Goal: Navigation & Orientation: Find specific page/section

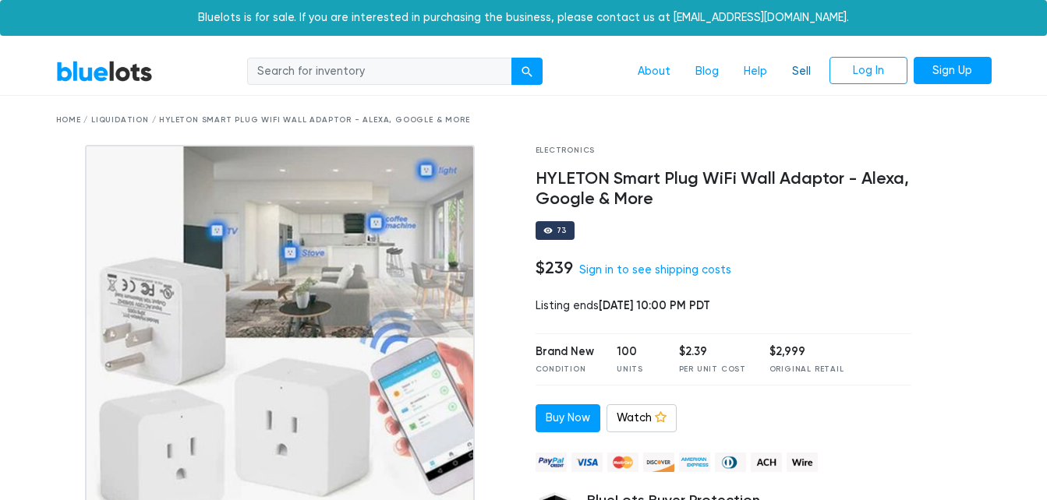
click at [803, 74] on link "Sell" at bounding box center [801, 72] width 44 height 30
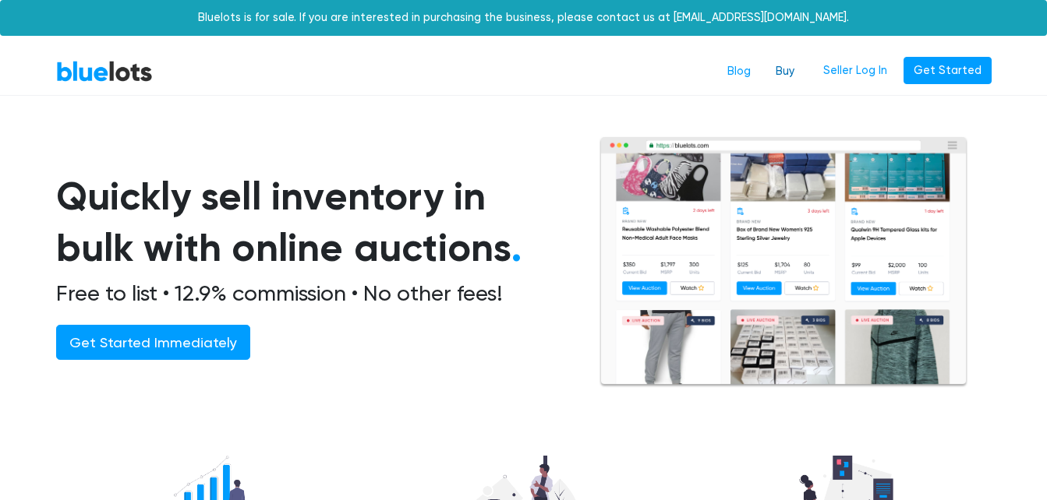
click at [792, 70] on link "Buy" at bounding box center [785, 72] width 44 height 30
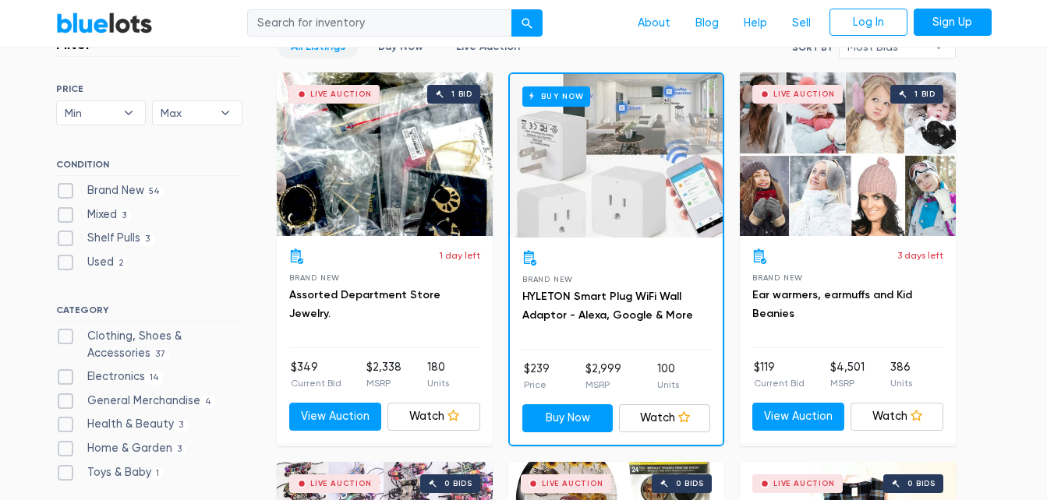
scroll to position [437, 0]
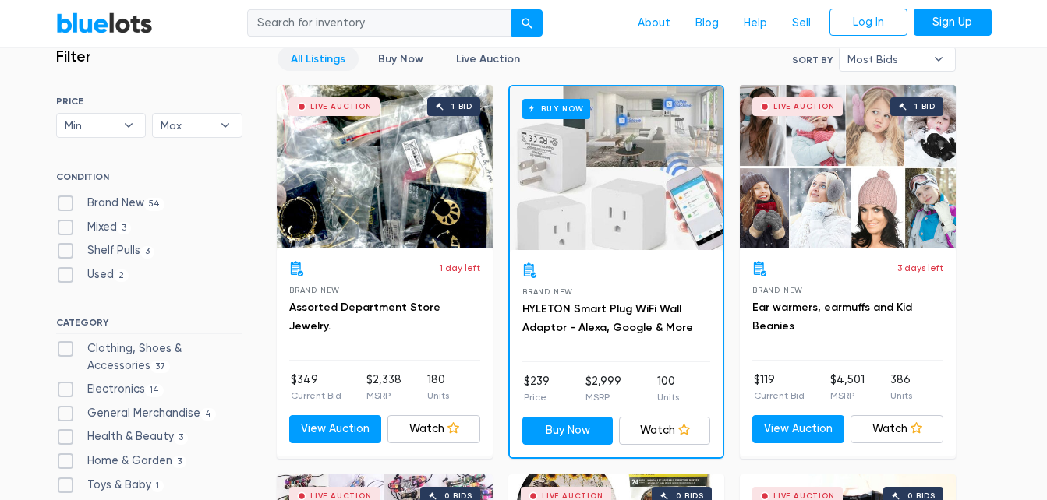
click at [376, 205] on div "Live Auction 1 bid" at bounding box center [385, 167] width 216 height 164
